Goal: Task Accomplishment & Management: Use online tool/utility

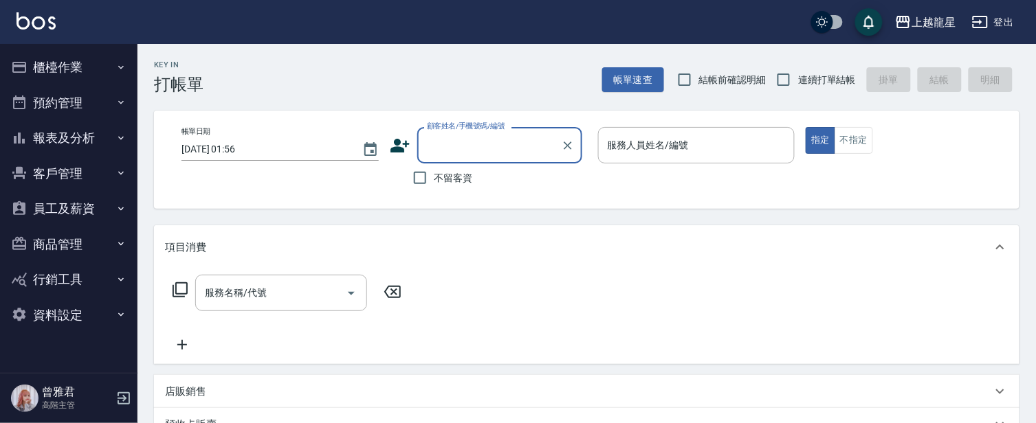
click at [63, 207] on button "員工及薪資" at bounding box center [68, 209] width 126 height 36
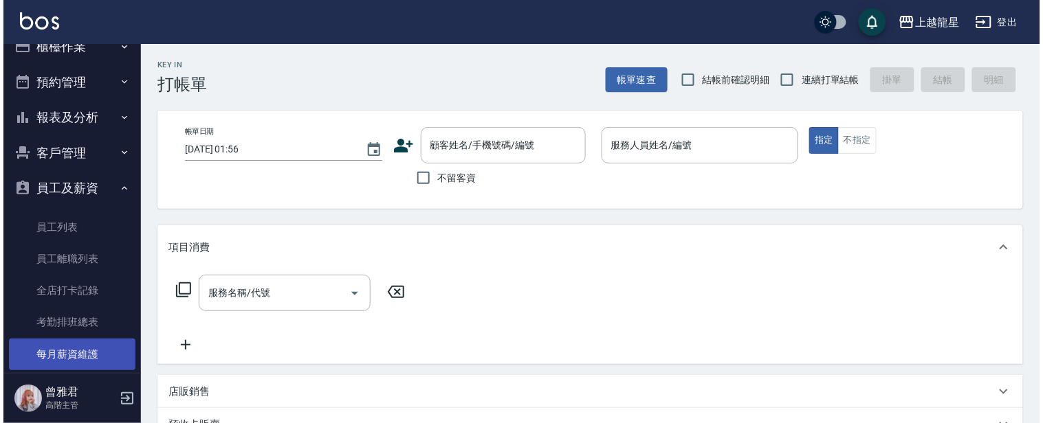
scroll to position [153, 0]
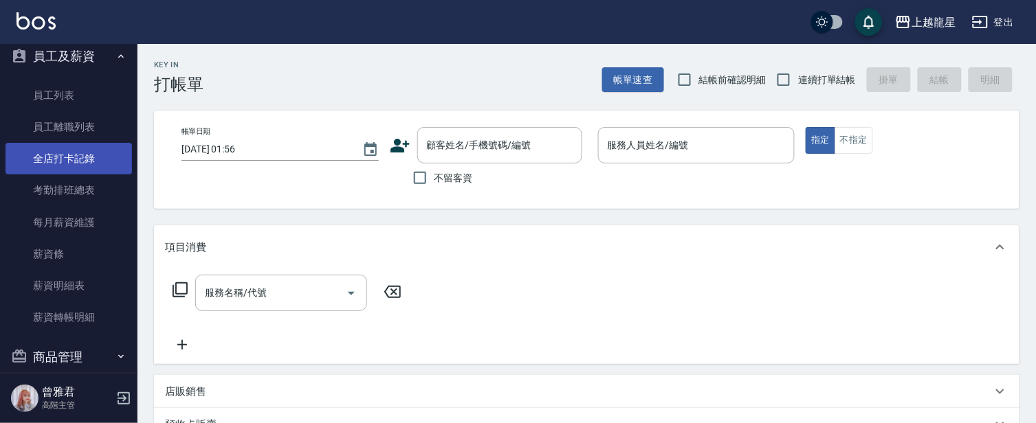
click at [71, 156] on link "全店打卡記錄" at bounding box center [68, 159] width 126 height 32
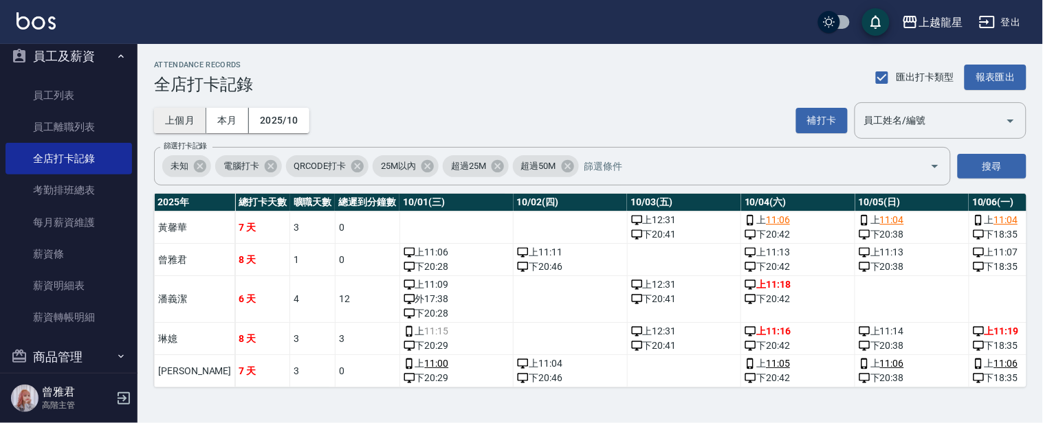
click at [188, 120] on button "上個月" at bounding box center [180, 120] width 52 height 25
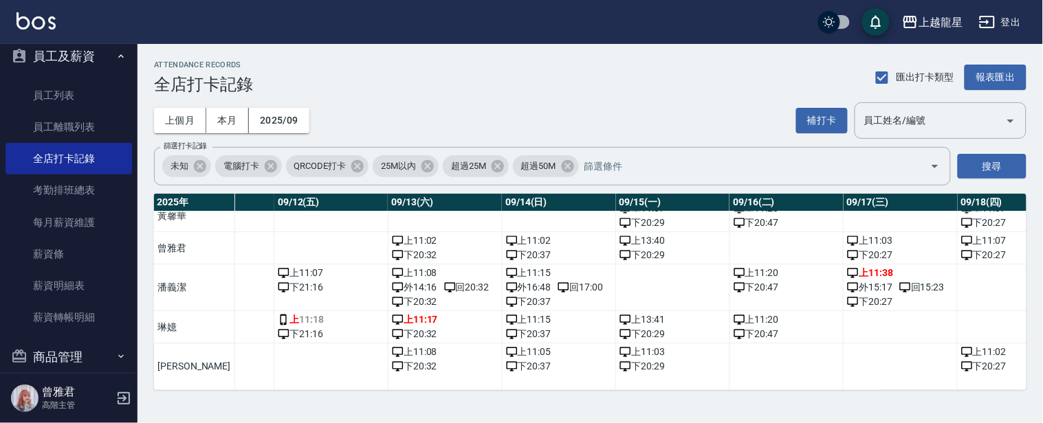
scroll to position [23, 2755]
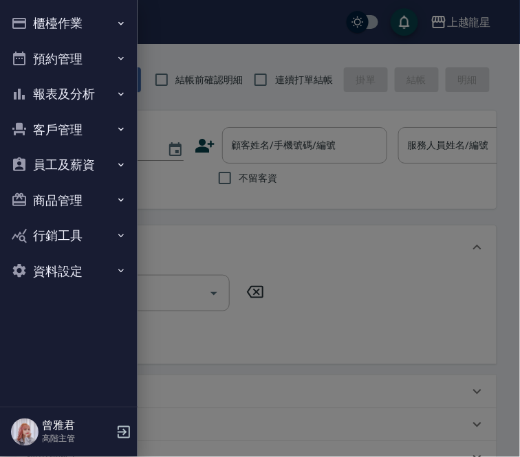
click at [62, 165] on button "員工及薪資" at bounding box center [68, 165] width 126 height 36
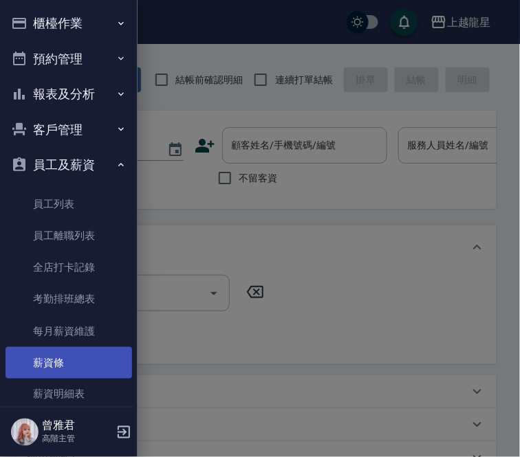
click at [58, 361] on link "薪資條" at bounding box center [68, 363] width 126 height 32
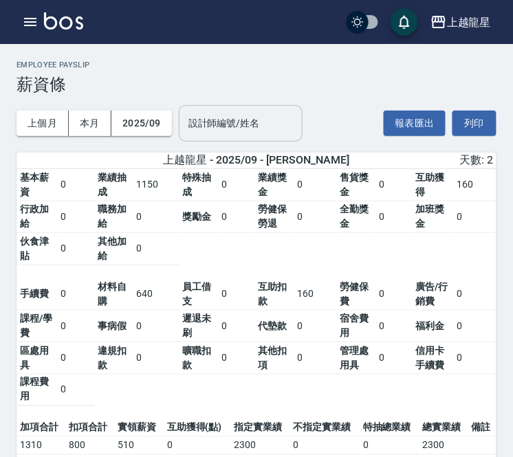
click at [230, 119] on div "設計師編號/姓名 設計師編號/姓名" at bounding box center [241, 123] width 124 height 36
type input "ㄅˊ"
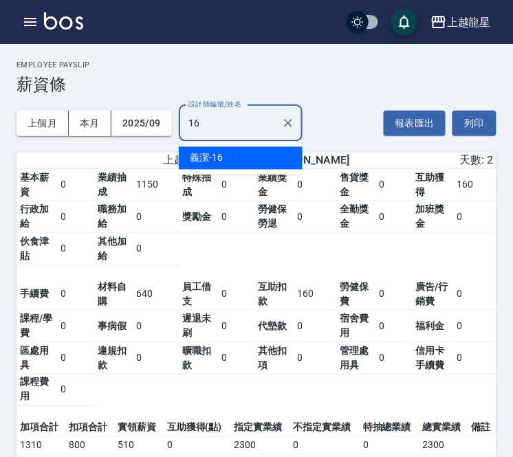
click at [194, 157] on span "義潔" at bounding box center [199, 158] width 19 height 14
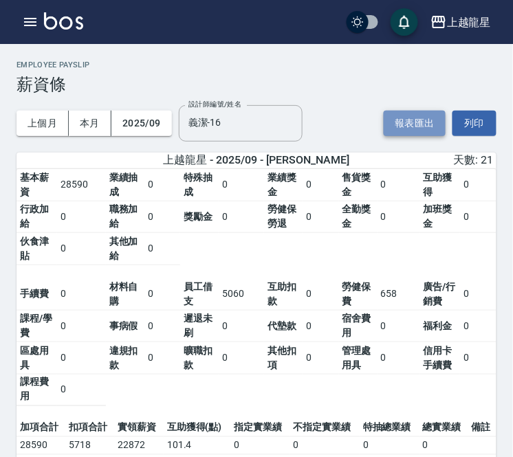
click at [417, 124] on button "報表匯出" at bounding box center [415, 123] width 62 height 25
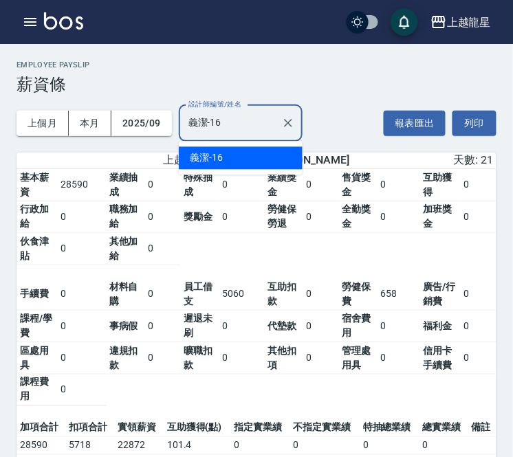
drag, startPoint x: 252, startPoint y: 124, endPoint x: -52, endPoint y: 140, distance: 304.3
click at [0, 140] on html "上越龍星 登出 櫃檯作業 打帳單 帳單列表 掛單列表 座位開單 營業儀表板 現金收支登錄 高階收支登錄 材料自購登錄 每日結帳 排班表 現場電腦打卡 掃碼打卡…" at bounding box center [256, 253] width 513 height 506
click at [203, 159] on span "[PERSON_NAME]" at bounding box center [226, 158] width 73 height 14
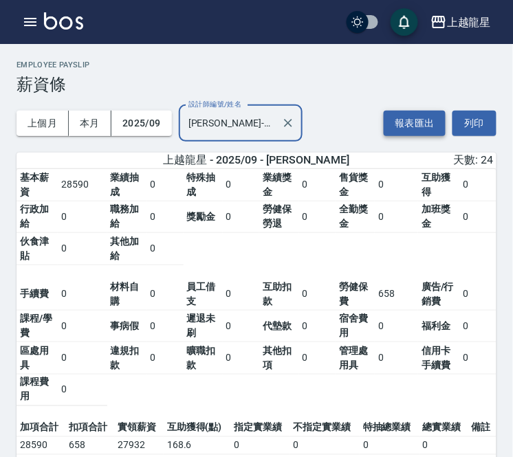
type input "[PERSON_NAME]-22"
click at [427, 121] on button "報表匯出" at bounding box center [415, 123] width 62 height 25
